Goal: Navigation & Orientation: Find specific page/section

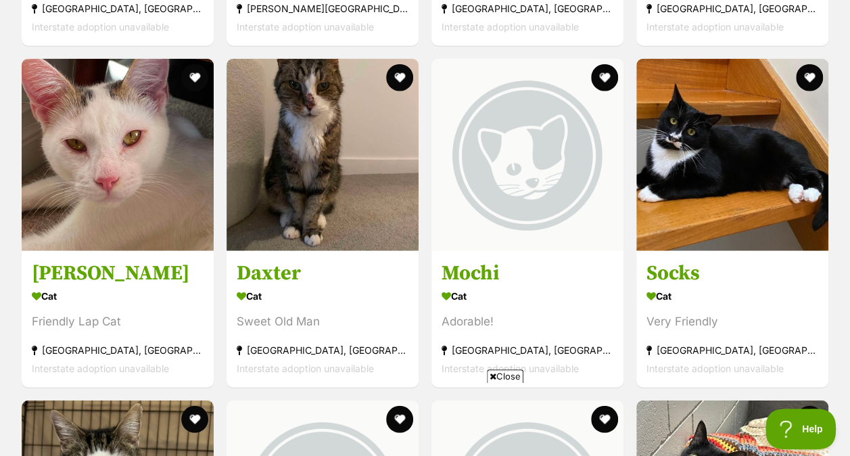
scroll to position [1701, 0]
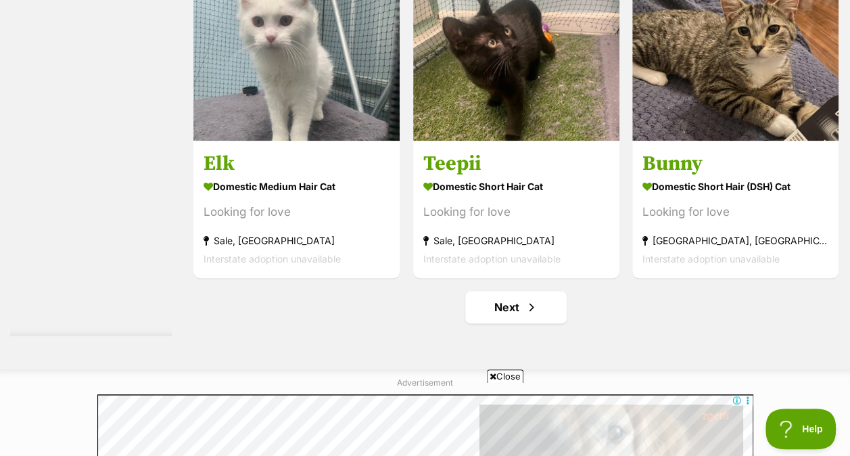
scroll to position [8647, 0]
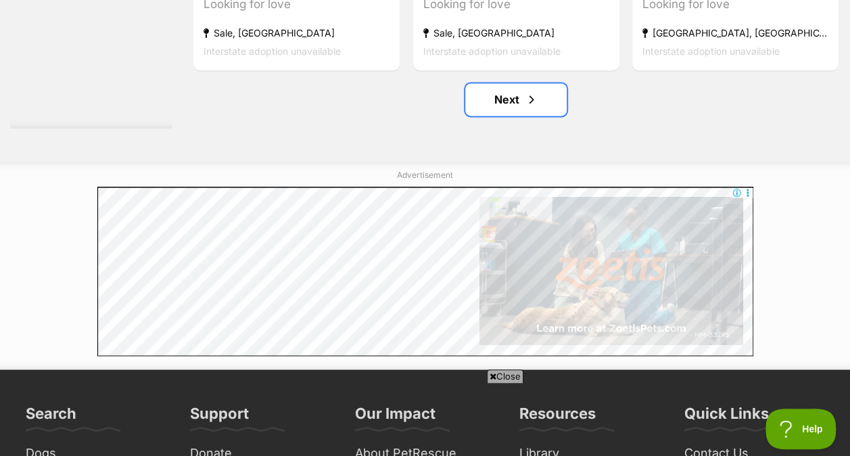
click at [552, 116] on link "Next" at bounding box center [515, 99] width 101 height 32
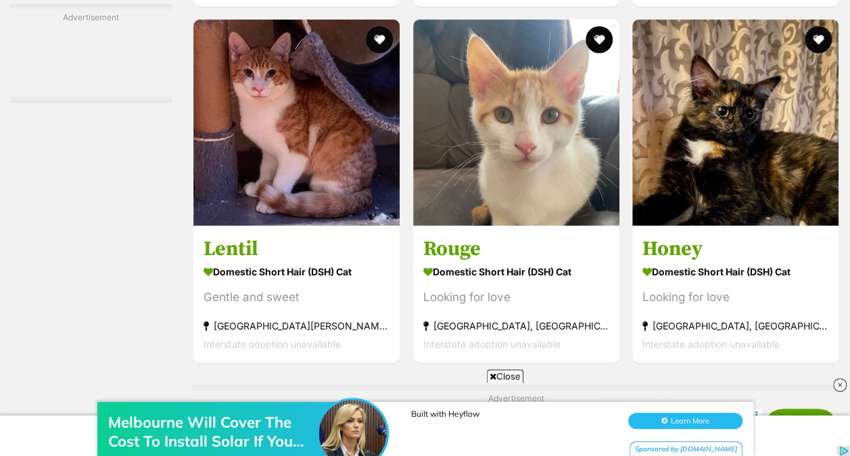
scroll to position [4274, 0]
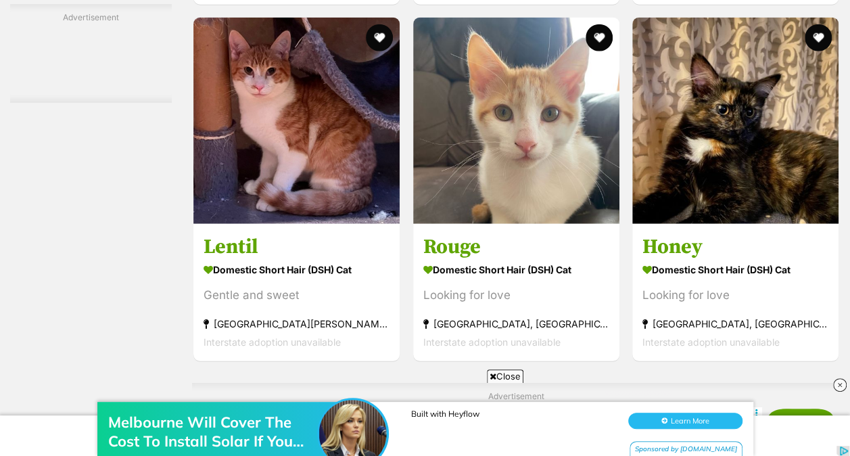
click at [506, 371] on span "Close" at bounding box center [505, 376] width 37 height 14
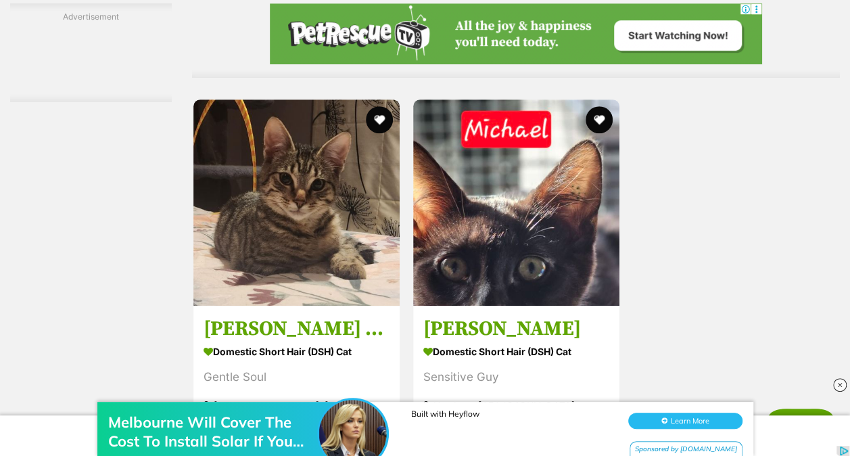
scroll to position [5566, 0]
